Goal: Information Seeking & Learning: Learn about a topic

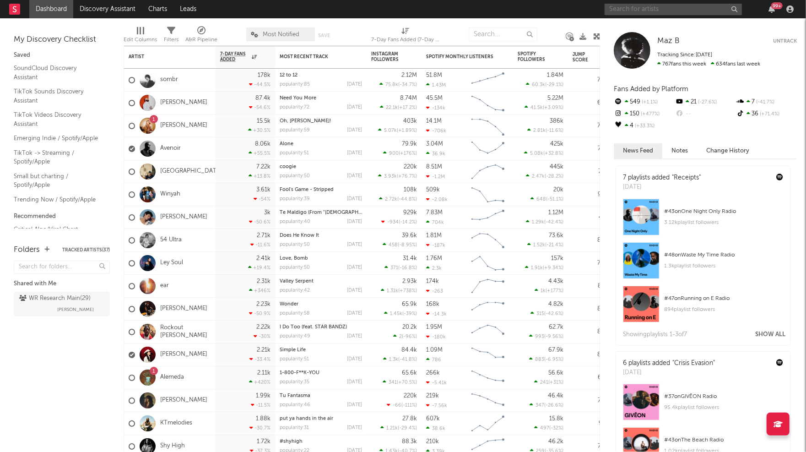
click at [629, 11] on input "text" at bounding box center [673, 9] width 137 height 11
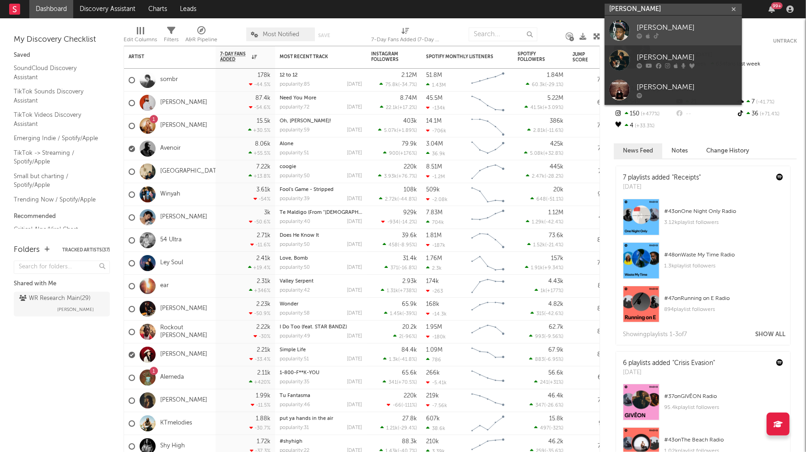
type input "dreek jones"
click at [642, 33] on icon at bounding box center [639, 35] width 5 height 5
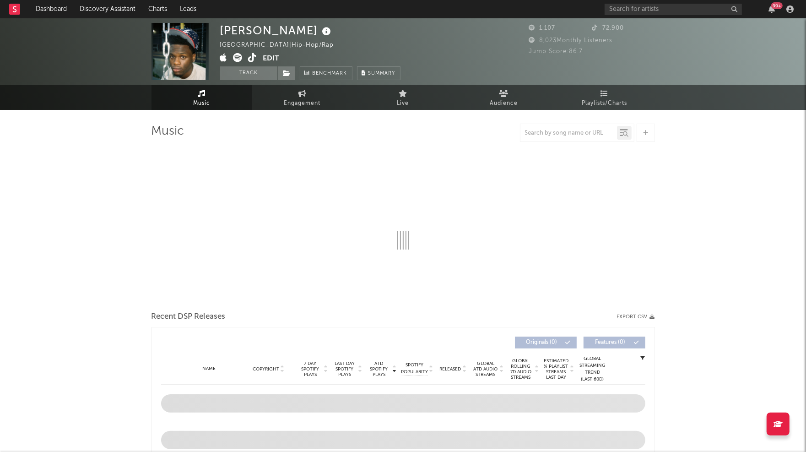
select select "1w"
